Goal: Task Accomplishment & Management: Manage account settings

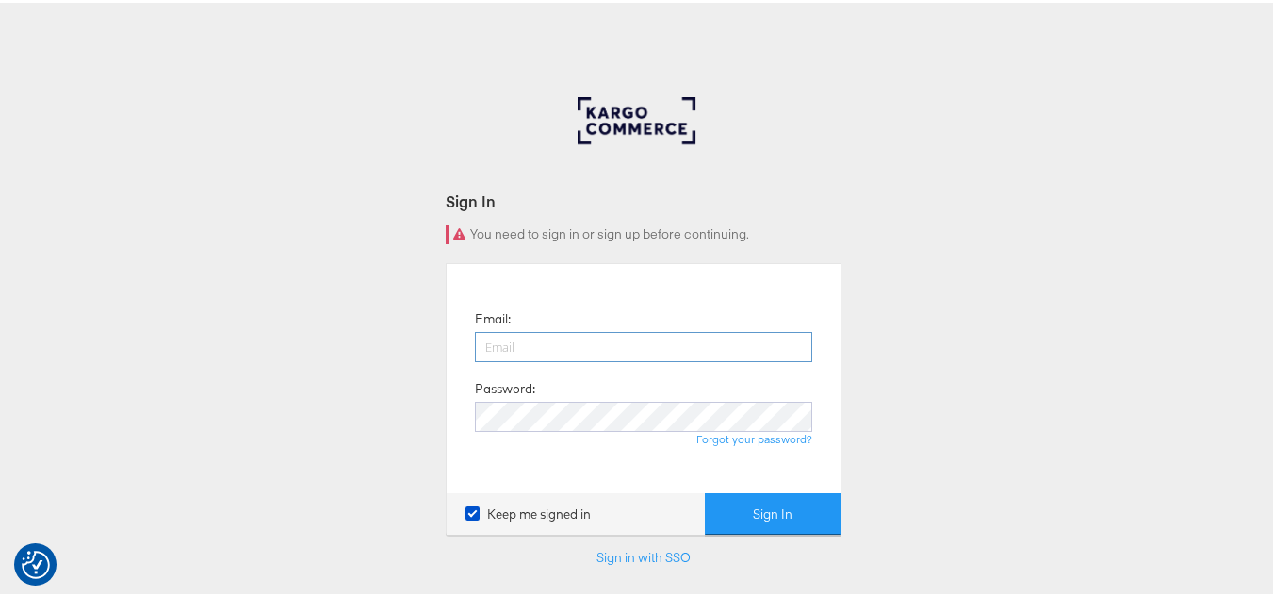
click at [576, 342] on input "email" at bounding box center [643, 344] width 337 height 30
type input "[PERSON_NAME][EMAIL_ADDRESS][DOMAIN_NAME]"
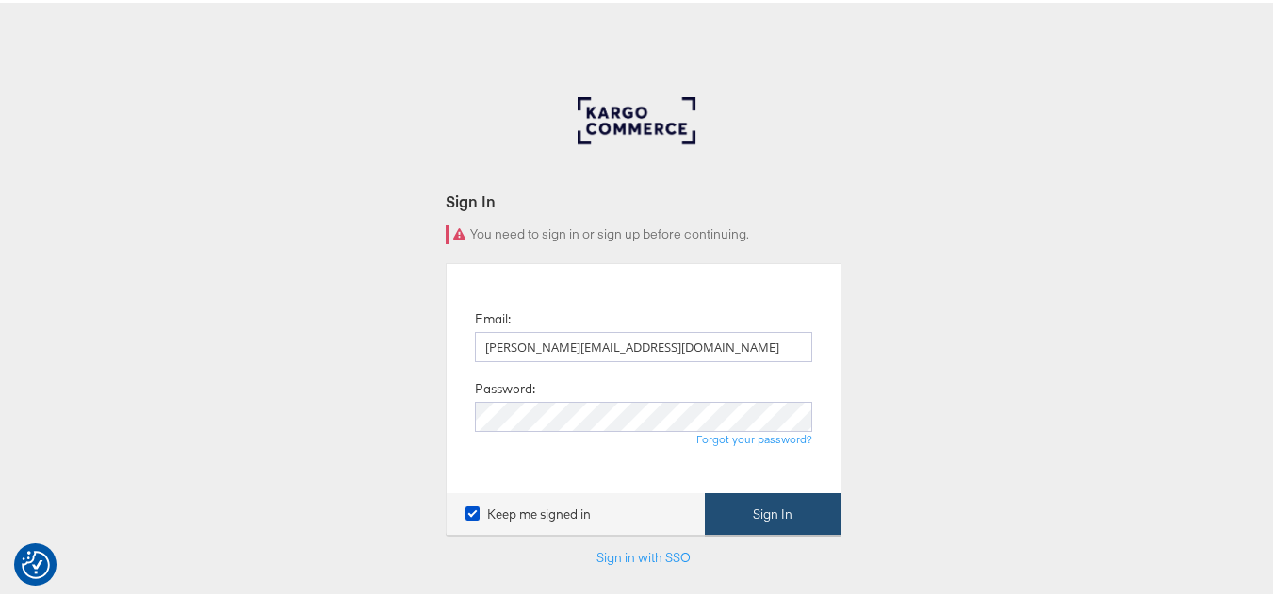
click at [754, 510] on button "Sign In" at bounding box center [773, 511] width 136 height 42
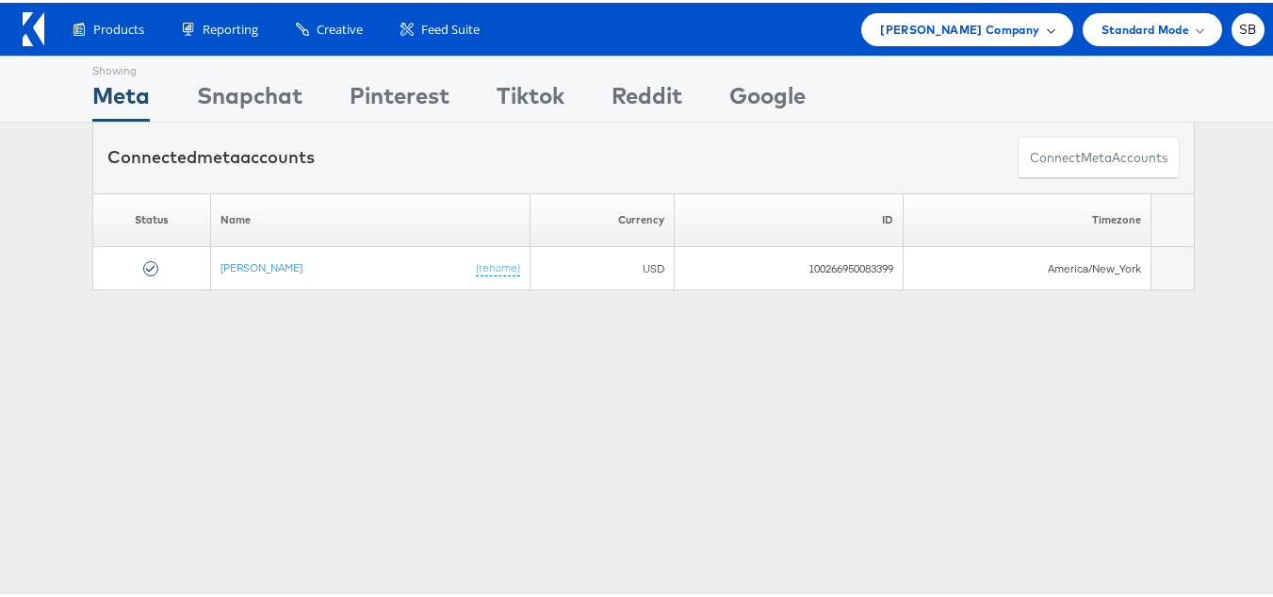
click at [960, 25] on span "Steve Madden Company" at bounding box center [959, 27] width 159 height 20
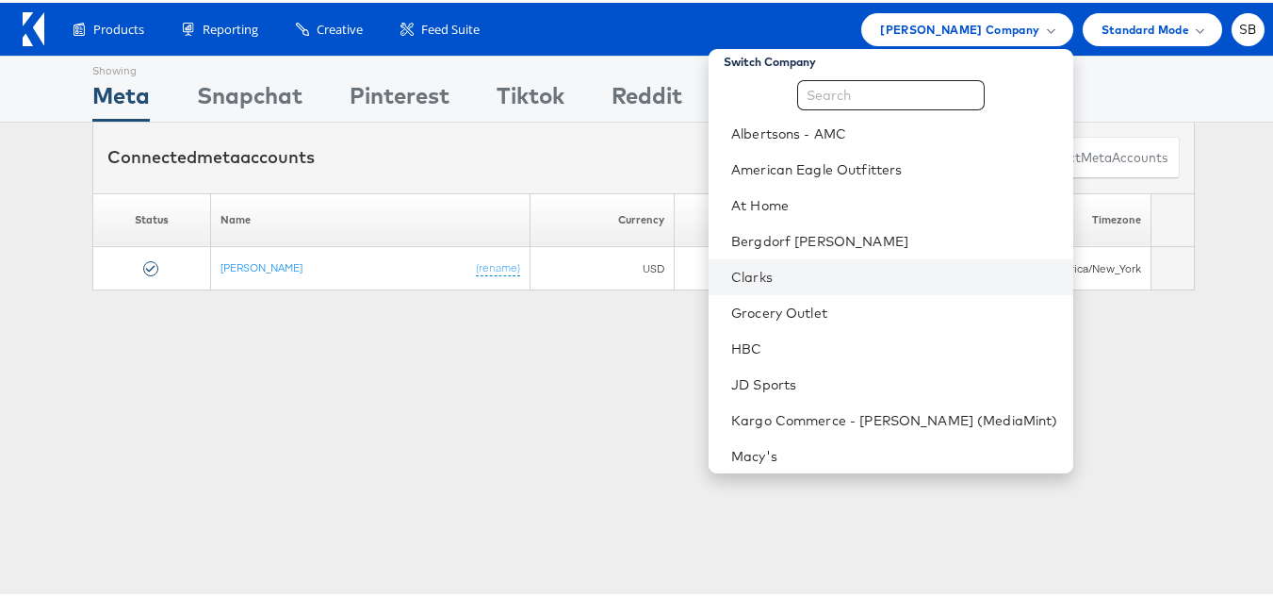
scroll to position [9, 0]
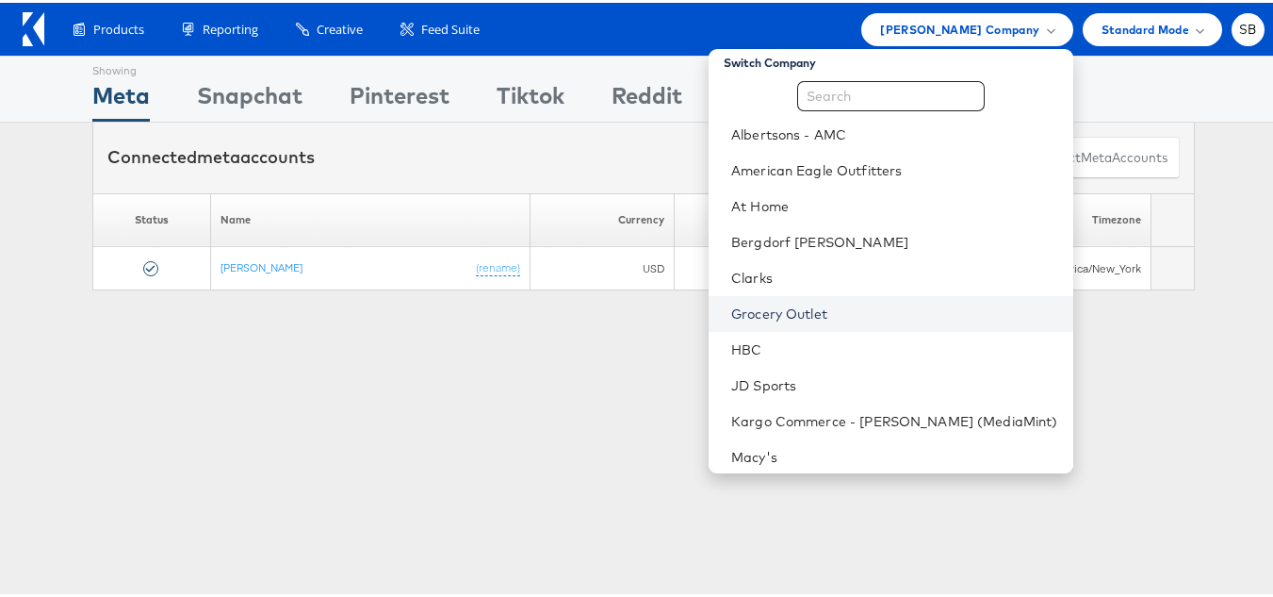
click at [812, 306] on link "Grocery Outlet" at bounding box center [894, 311] width 327 height 19
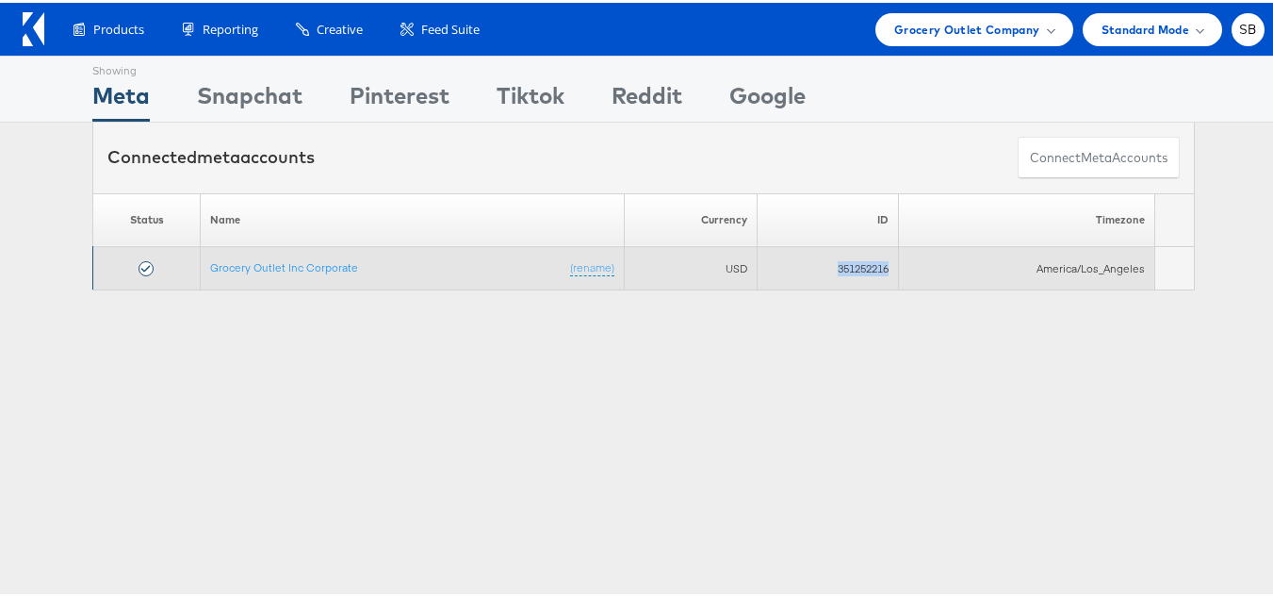
drag, startPoint x: 824, startPoint y: 270, endPoint x: 890, endPoint y: 279, distance: 66.5
click at [890, 279] on td "351252216" at bounding box center [827, 265] width 141 height 43
copy td "351252216"
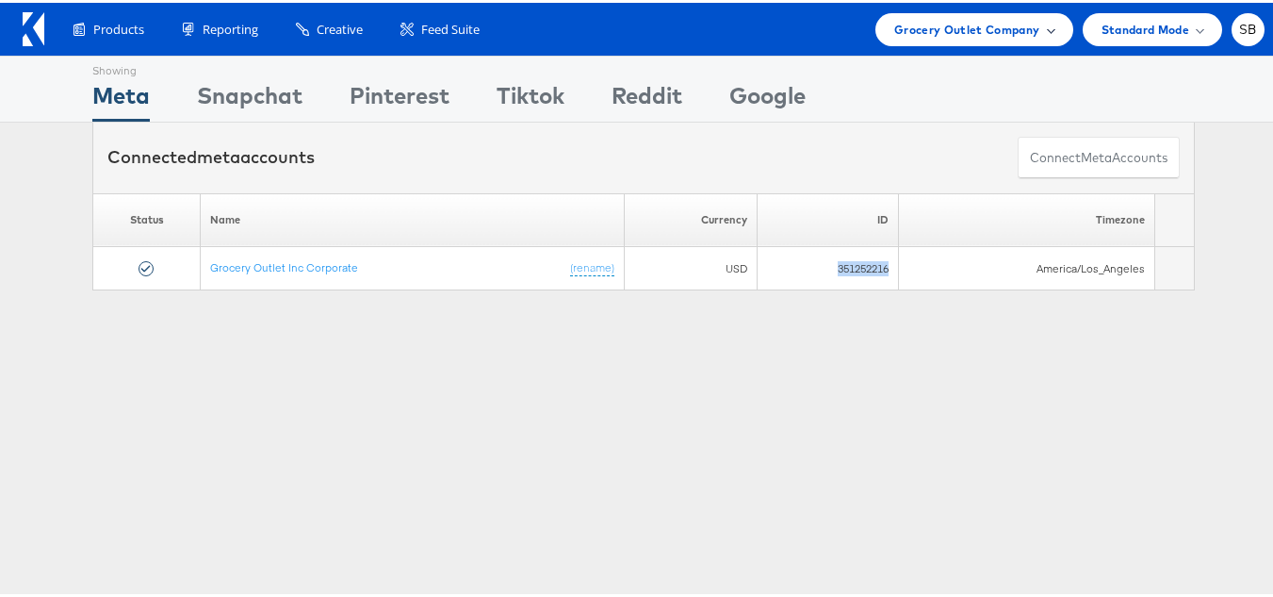
click at [961, 34] on span "Grocery Outlet Company" at bounding box center [967, 27] width 146 height 20
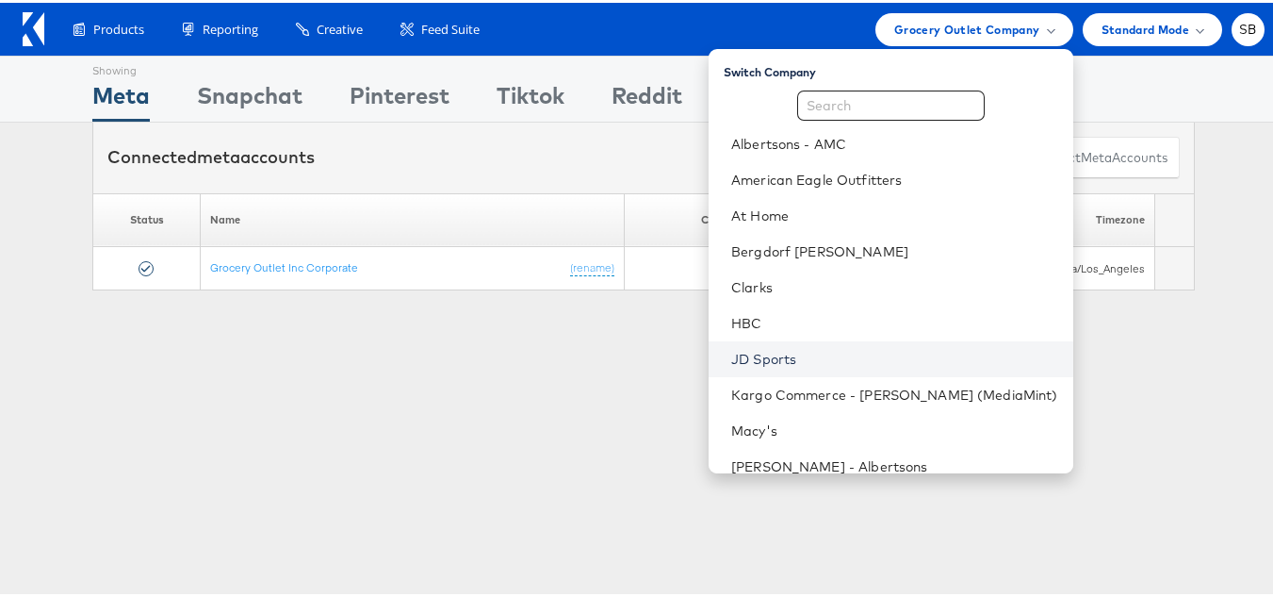
scroll to position [198, 0]
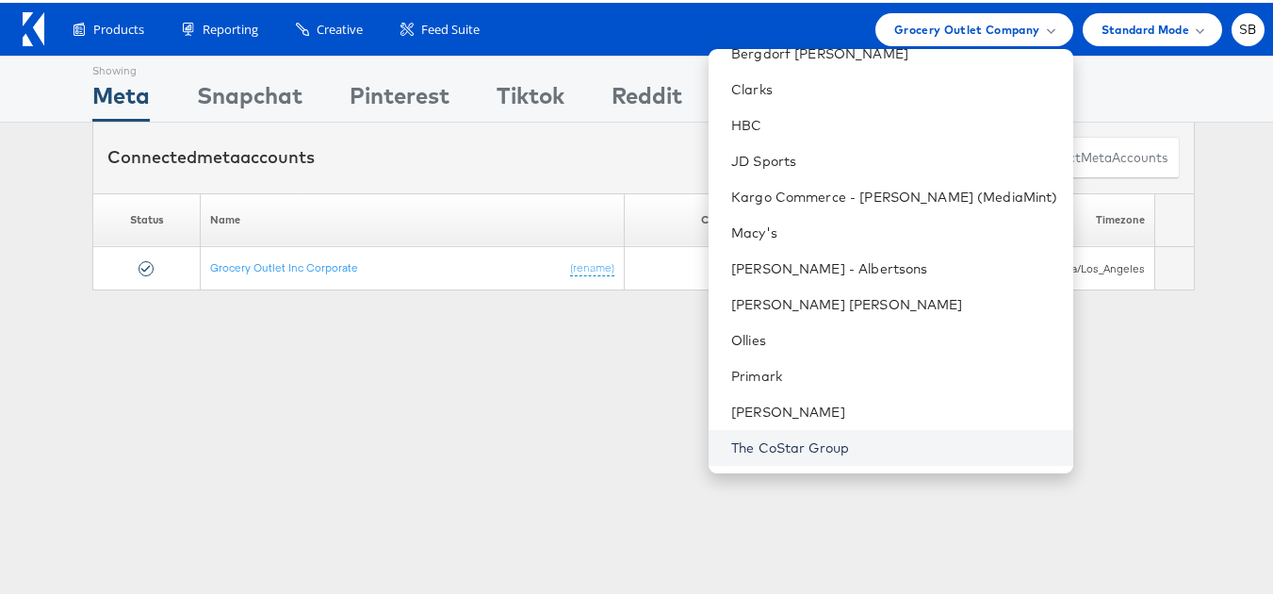
click at [811, 443] on link "The CoStar Group" at bounding box center [894, 444] width 327 height 19
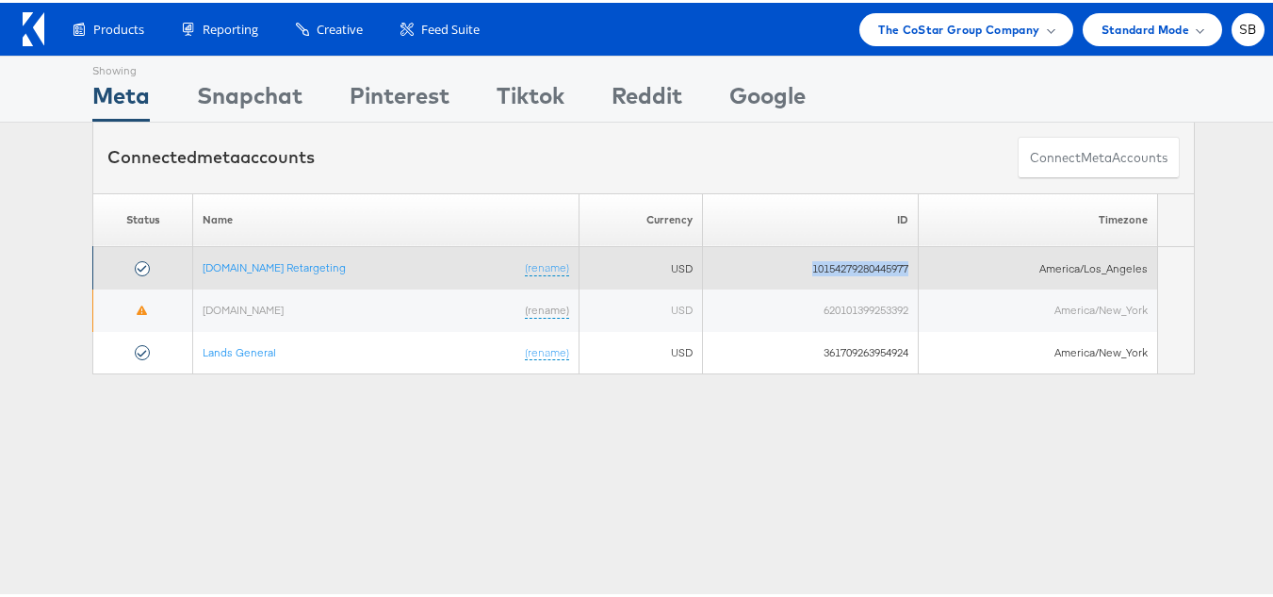
drag, startPoint x: 787, startPoint y: 265, endPoint x: 910, endPoint y: 273, distance: 123.8
click at [910, 273] on td "10154279280445977" at bounding box center [810, 265] width 216 height 42
copy td "10154279280445977"
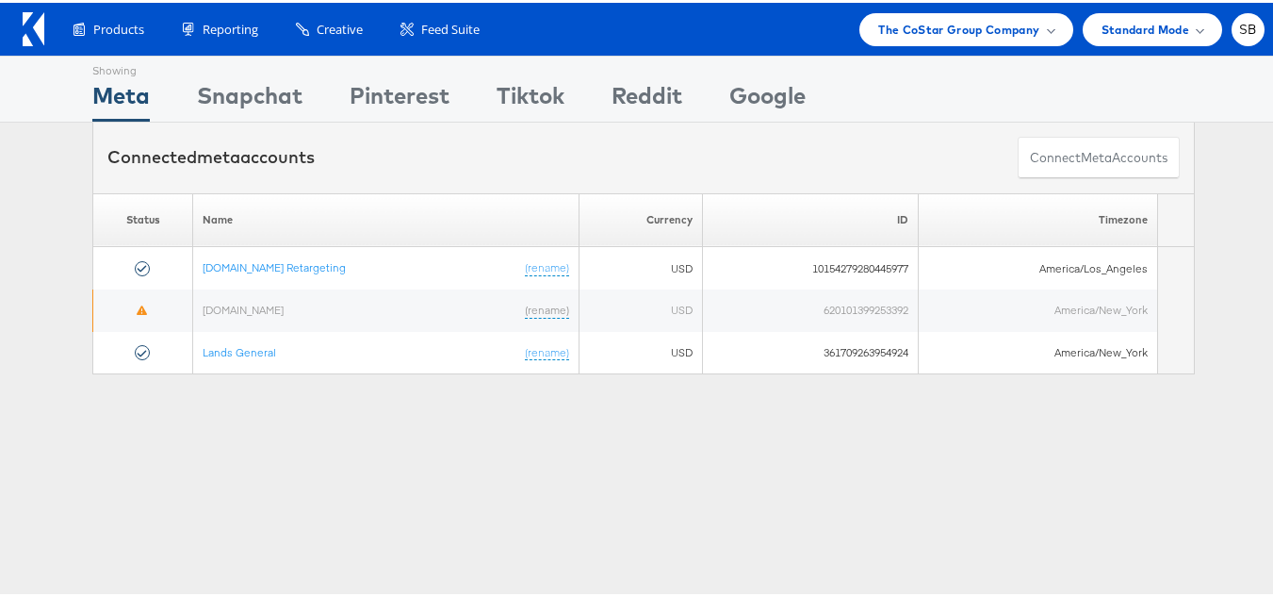
click at [555, 172] on div "Connected meta accounts Connect meta Accounts" at bounding box center [643, 155] width 1103 height 71
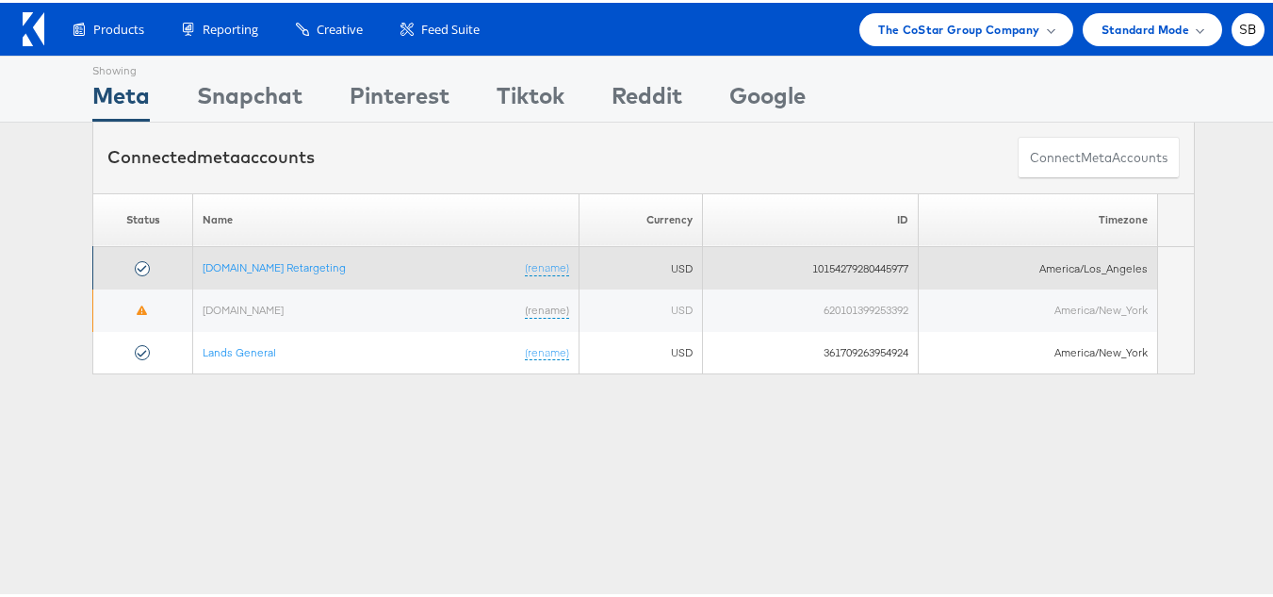
drag, startPoint x: 354, startPoint y: 263, endPoint x: 194, endPoint y: 281, distance: 161.2
click at [194, 281] on td "Apartments.com Retargeting (rename)" at bounding box center [386, 265] width 386 height 42
copy link "Apartments.com Retargeting"
click at [785, 261] on td "10154279280445977" at bounding box center [810, 265] width 216 height 42
drag, startPoint x: 910, startPoint y: 265, endPoint x: 787, endPoint y: 277, distance: 124.1
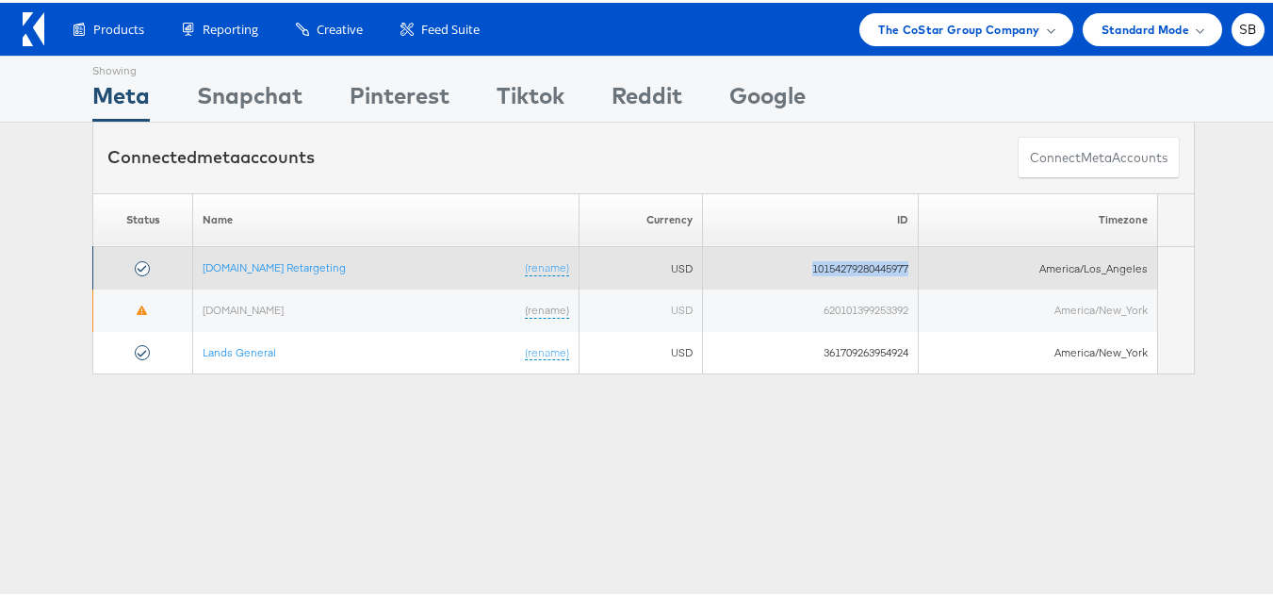
click at [787, 277] on td "10154279280445977" at bounding box center [810, 265] width 216 height 42
copy td "10154279280445977"
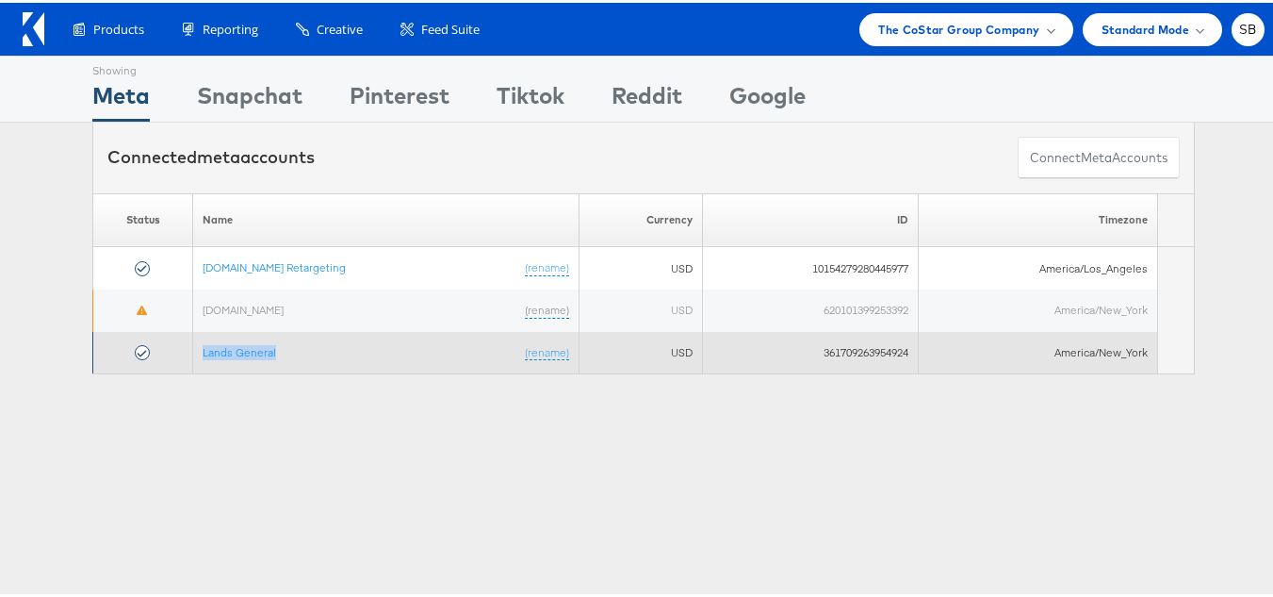
drag, startPoint x: 287, startPoint y: 353, endPoint x: 188, endPoint y: 361, distance: 100.2
click at [193, 361] on td "Lands General (rename)" at bounding box center [386, 350] width 386 height 42
copy link "Lands General"
drag, startPoint x: 806, startPoint y: 349, endPoint x: 921, endPoint y: 354, distance: 115.1
click at [921, 354] on tr "Lands General (rename) USD 361709263954924 America/New_York" at bounding box center [644, 350] width 1102 height 42
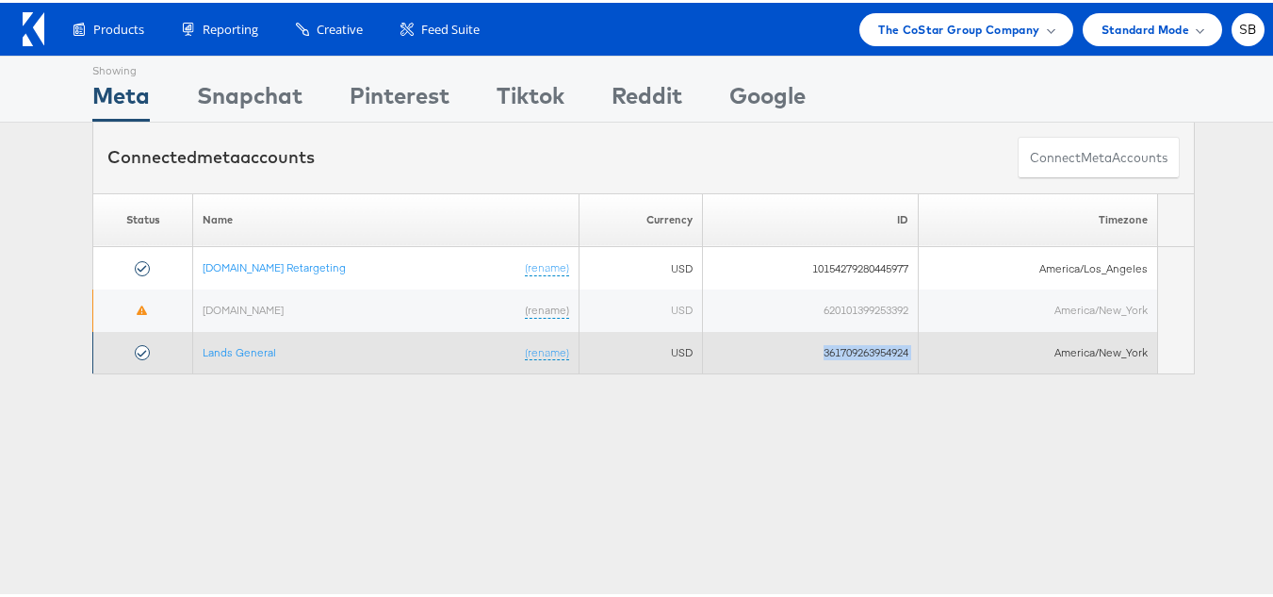
copy tr "361709263954924"
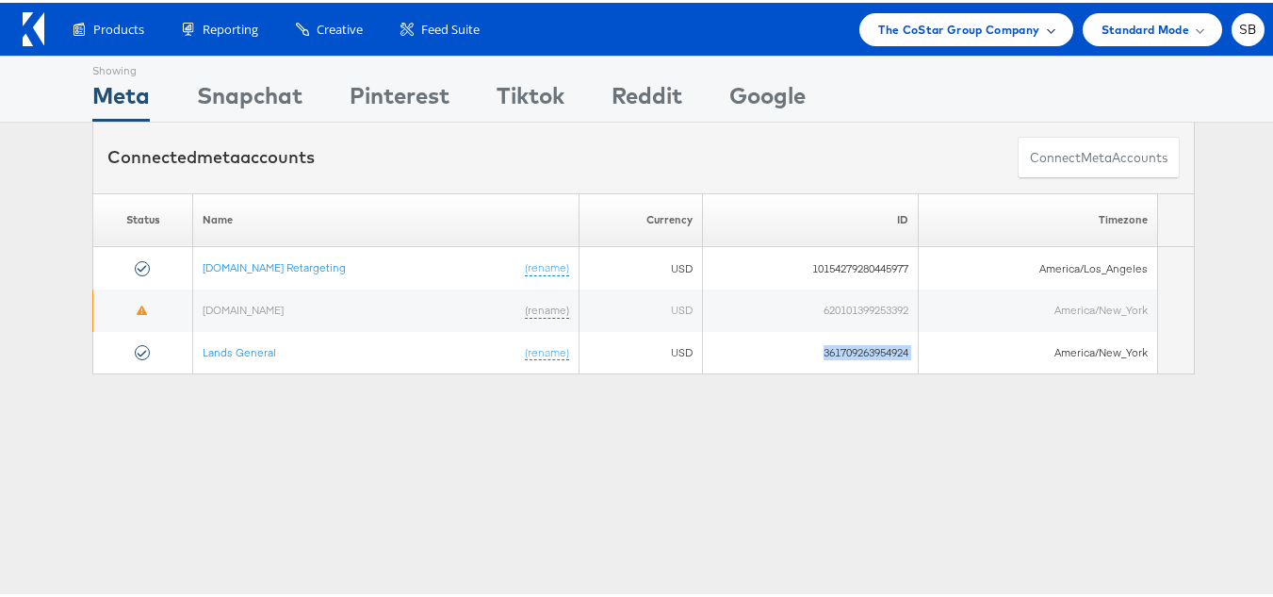
click at [973, 23] on span "The CoStar Group Company" at bounding box center [958, 27] width 161 height 20
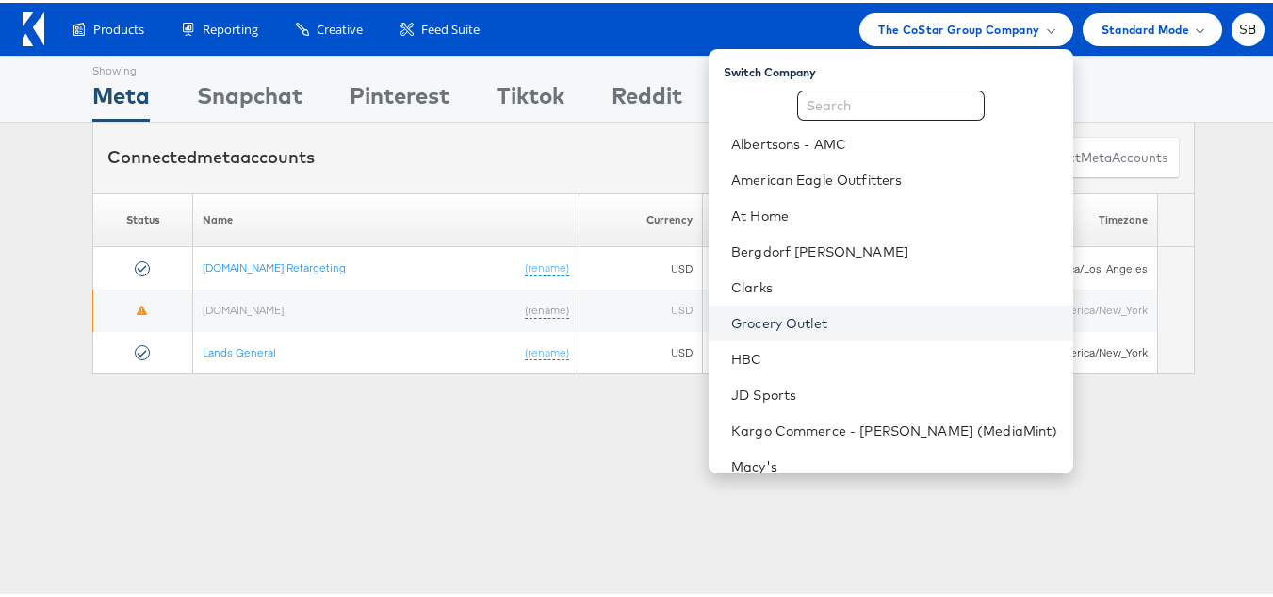
click at [812, 320] on link "Grocery Outlet" at bounding box center [894, 320] width 327 height 19
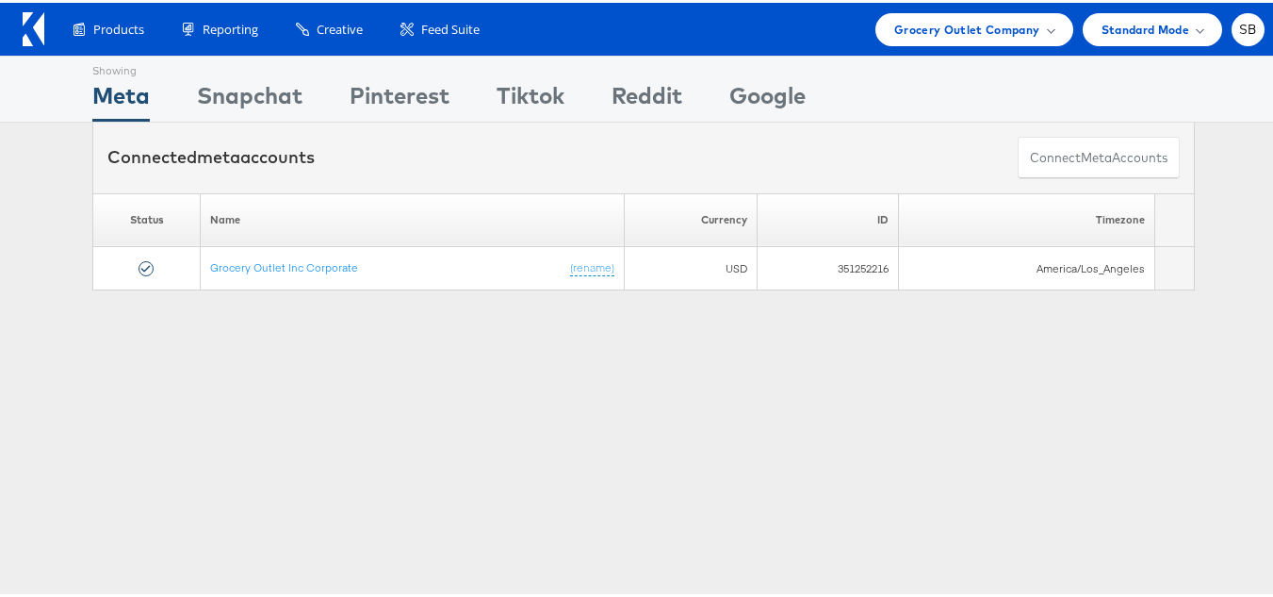
click at [812, 320] on div "Showing Meta Showing [GEOGRAPHIC_DATA] Showing Pinterest Showing Tiktok Showing…" at bounding box center [643, 524] width 1287 height 943
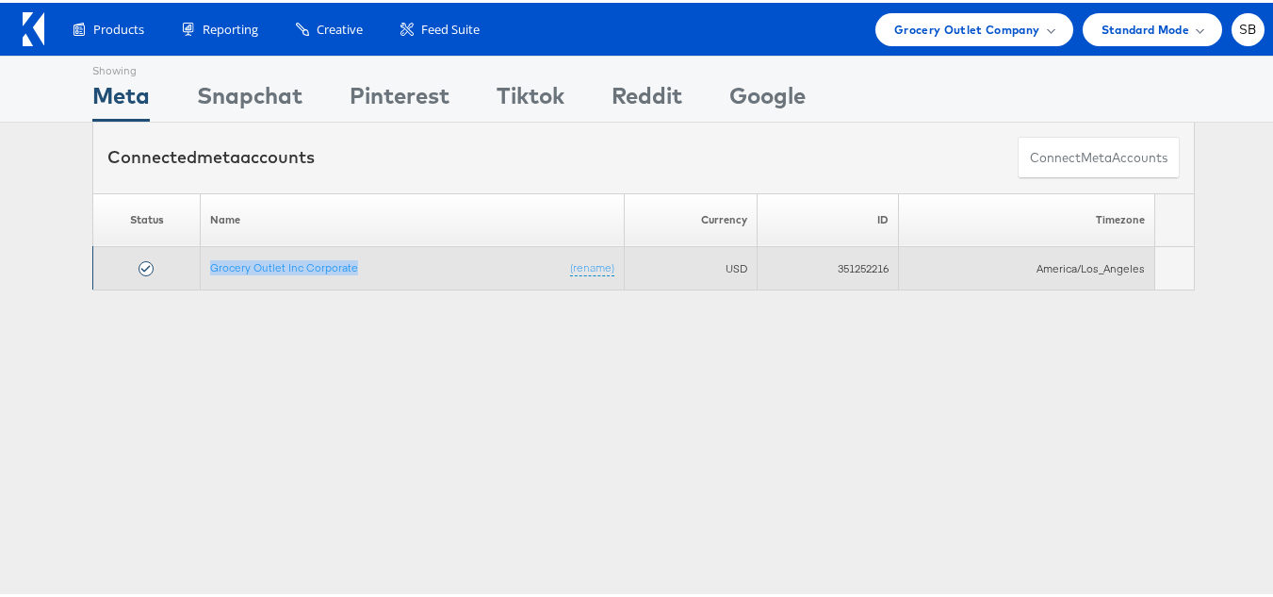
drag, startPoint x: 370, startPoint y: 258, endPoint x: 190, endPoint y: 272, distance: 180.6
click at [190, 272] on tr "Grocery Outlet Inc Corporate (rename) USD 351252216 America/Los_Angeles" at bounding box center [644, 265] width 1102 height 43
copy tr "Grocery Outlet Inc Corporate"
drag, startPoint x: 811, startPoint y: 265, endPoint x: 890, endPoint y: 269, distance: 79.3
click at [890, 269] on td "351252216" at bounding box center [827, 265] width 141 height 43
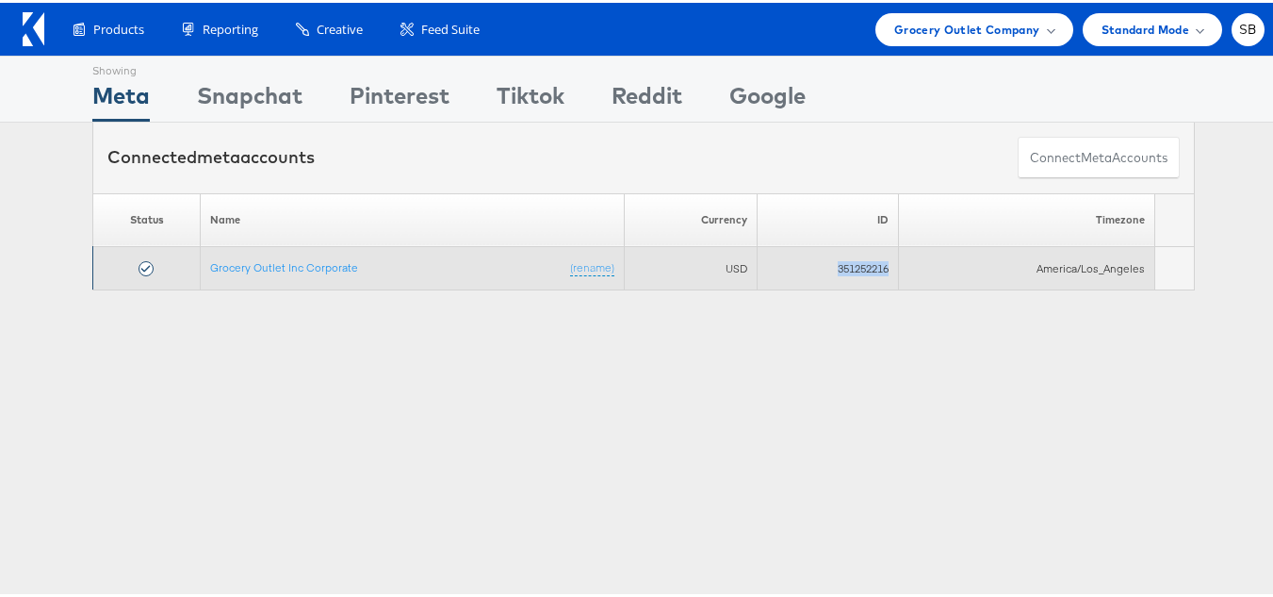
copy td "351252216"
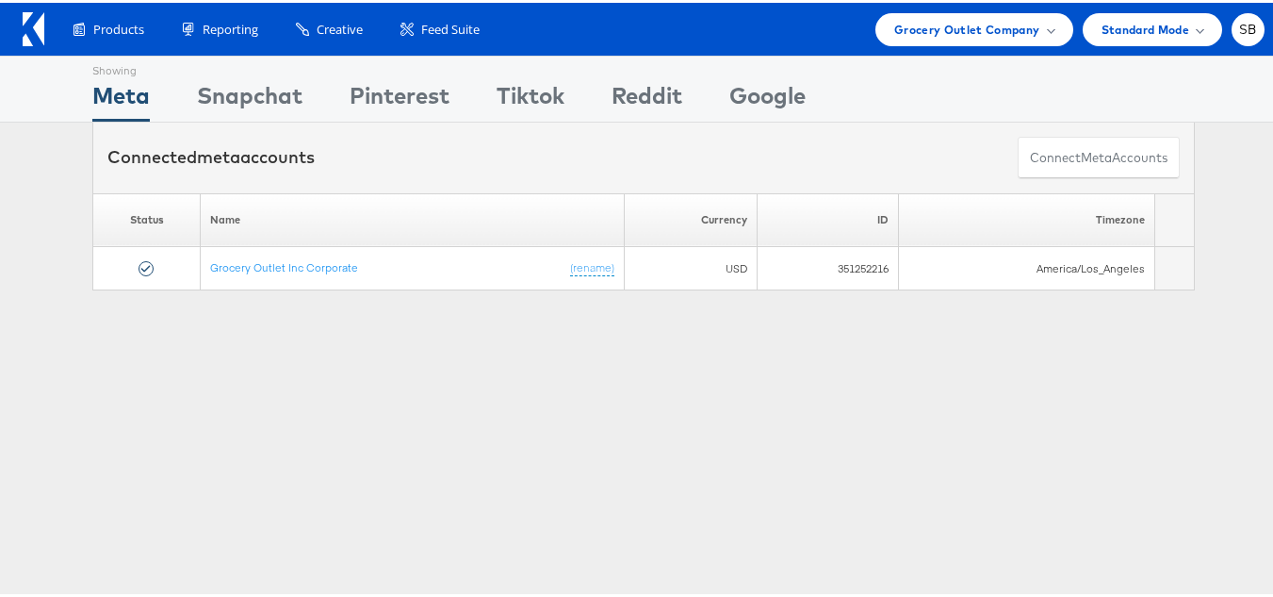
click at [976, 381] on div "Showing Meta Showing Snapchat Showing Pinterest Showing Tiktok Showing Reddit S…" at bounding box center [643, 524] width 1287 height 943
click at [1143, 34] on span "Standard Mode" at bounding box center [1146, 27] width 88 height 20
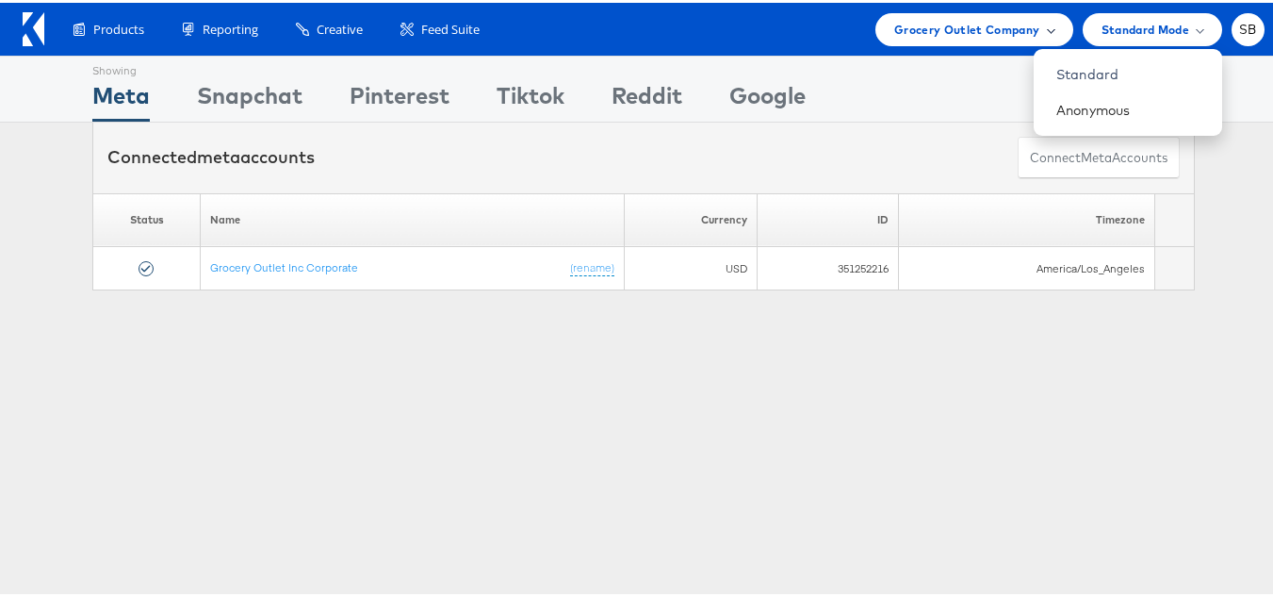
click at [923, 40] on div "Grocery Outlet Company" at bounding box center [975, 26] width 198 height 33
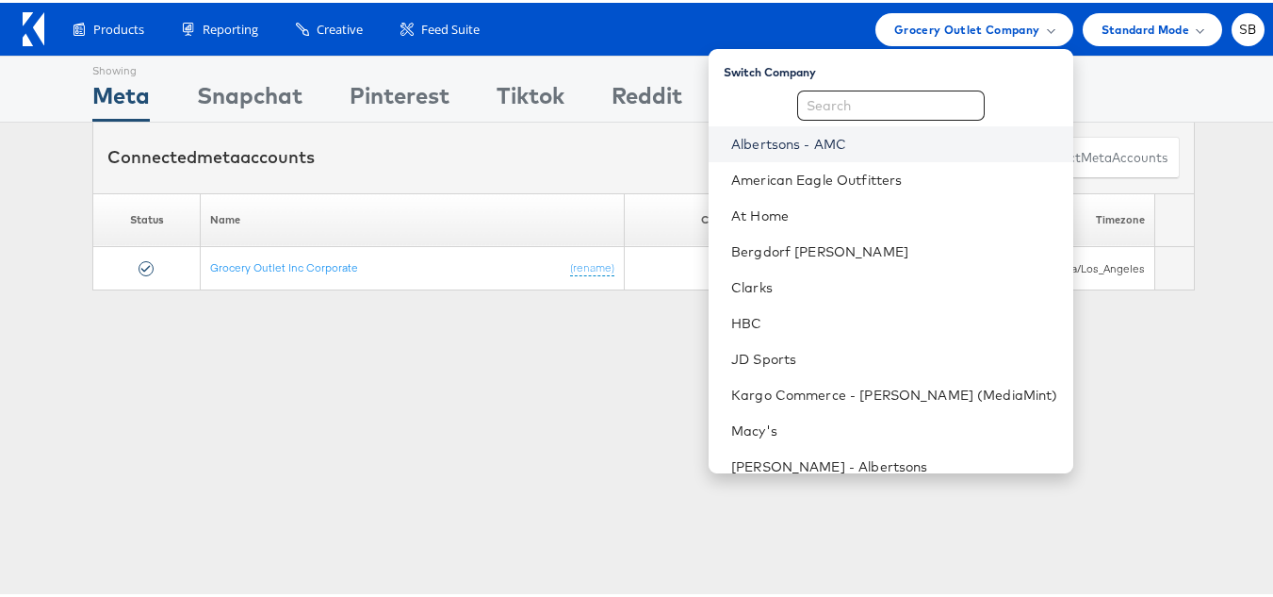
click at [879, 145] on link "Albertsons - AMC" at bounding box center [894, 141] width 327 height 19
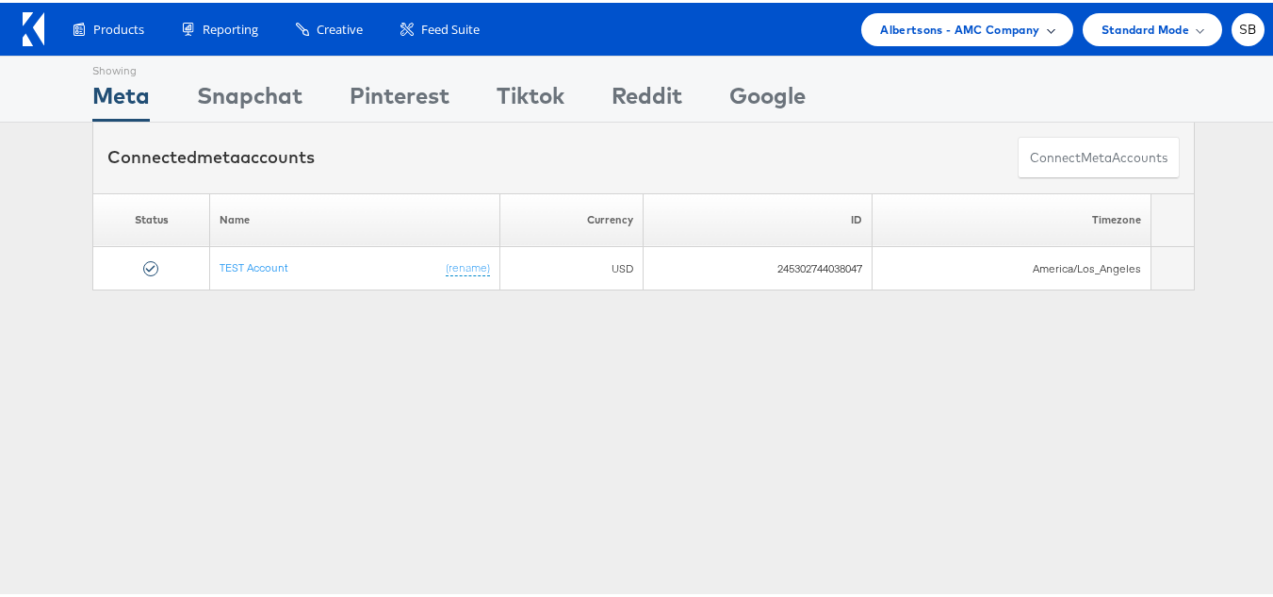
click at [946, 31] on span "Albertsons - AMC Company" at bounding box center [959, 27] width 159 height 20
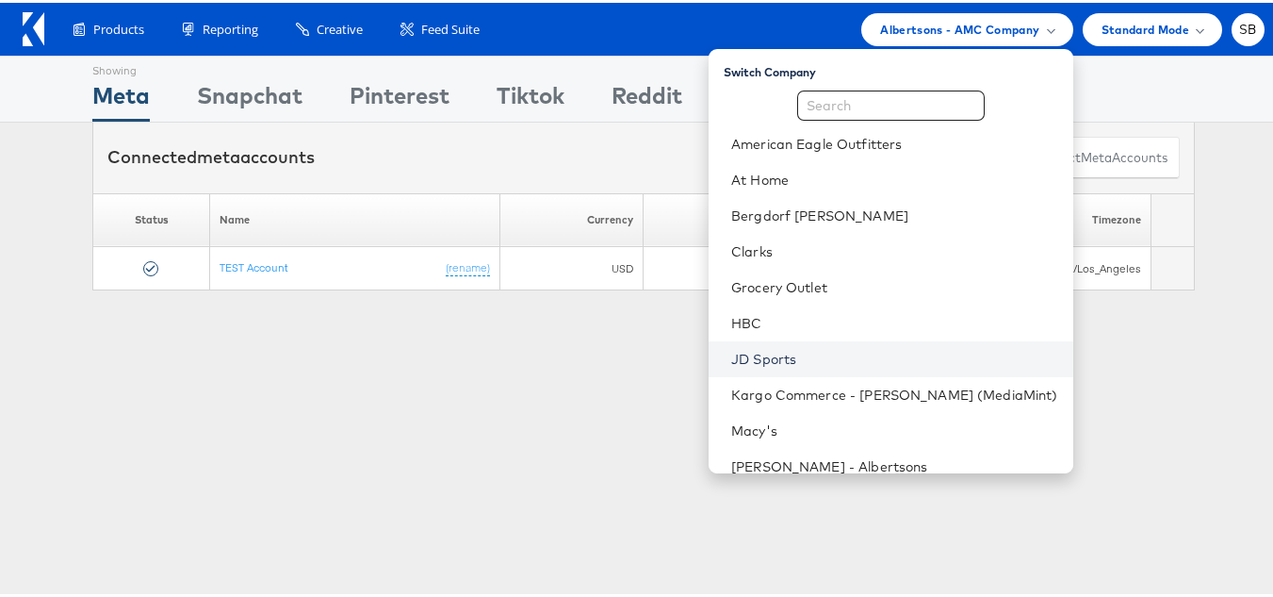
click at [795, 362] on link "JD Sports" at bounding box center [894, 356] width 327 height 19
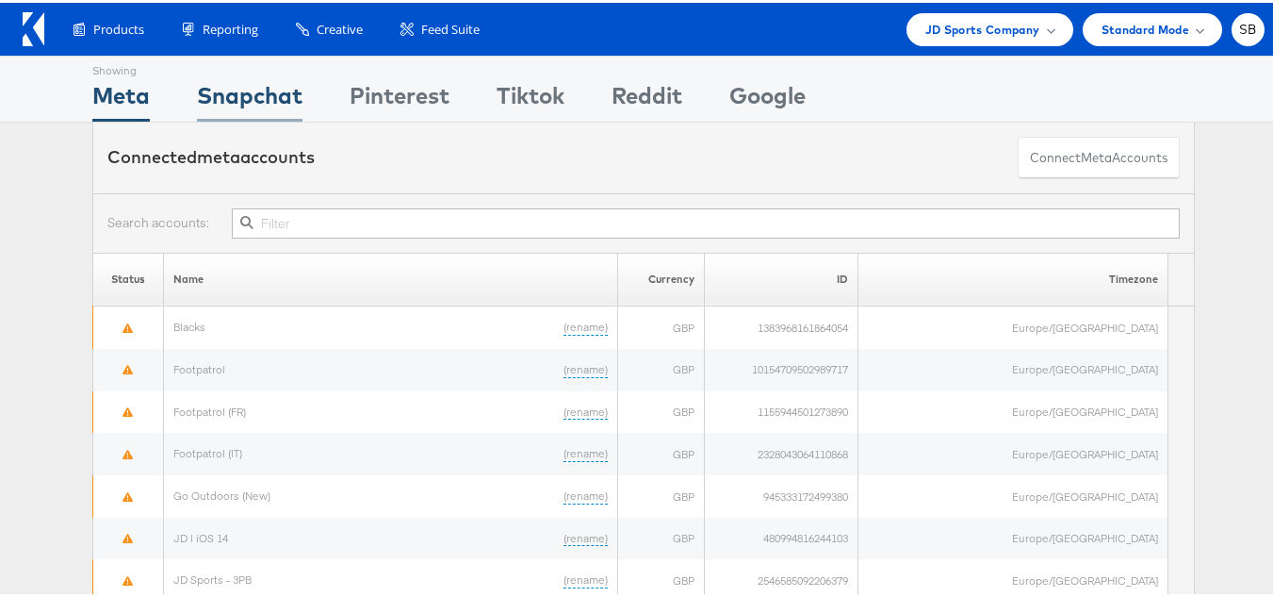
click at [218, 90] on div "Snapchat" at bounding box center [250, 97] width 106 height 42
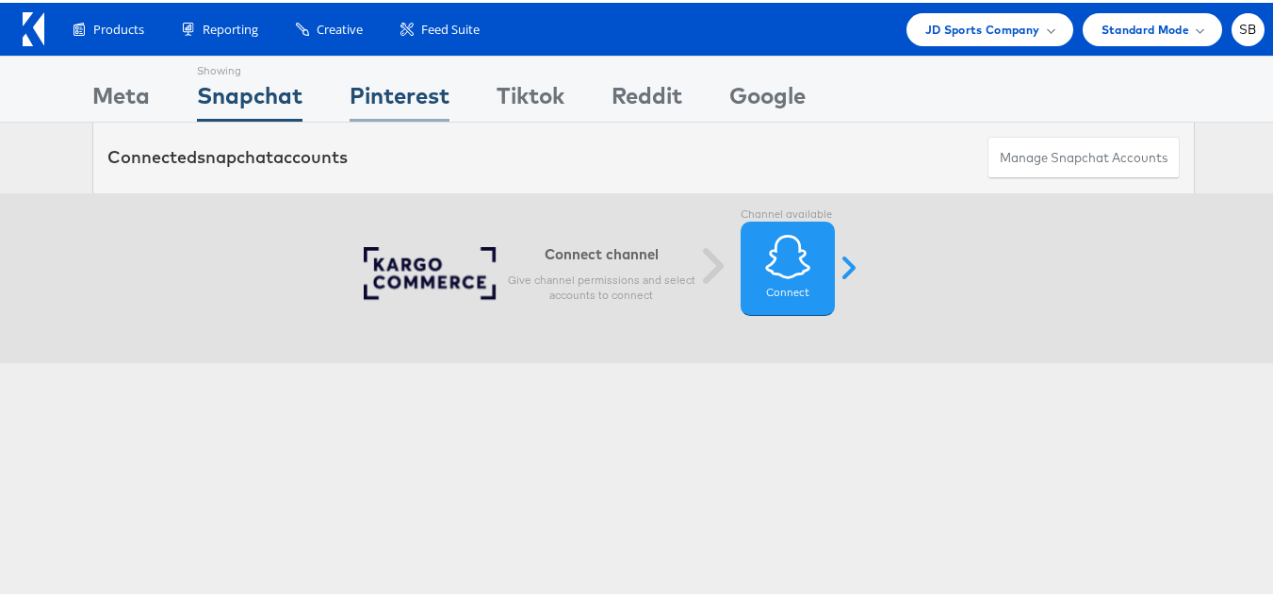
click at [397, 93] on div "Pinterest" at bounding box center [400, 97] width 100 height 42
